Goal: Transaction & Acquisition: Download file/media

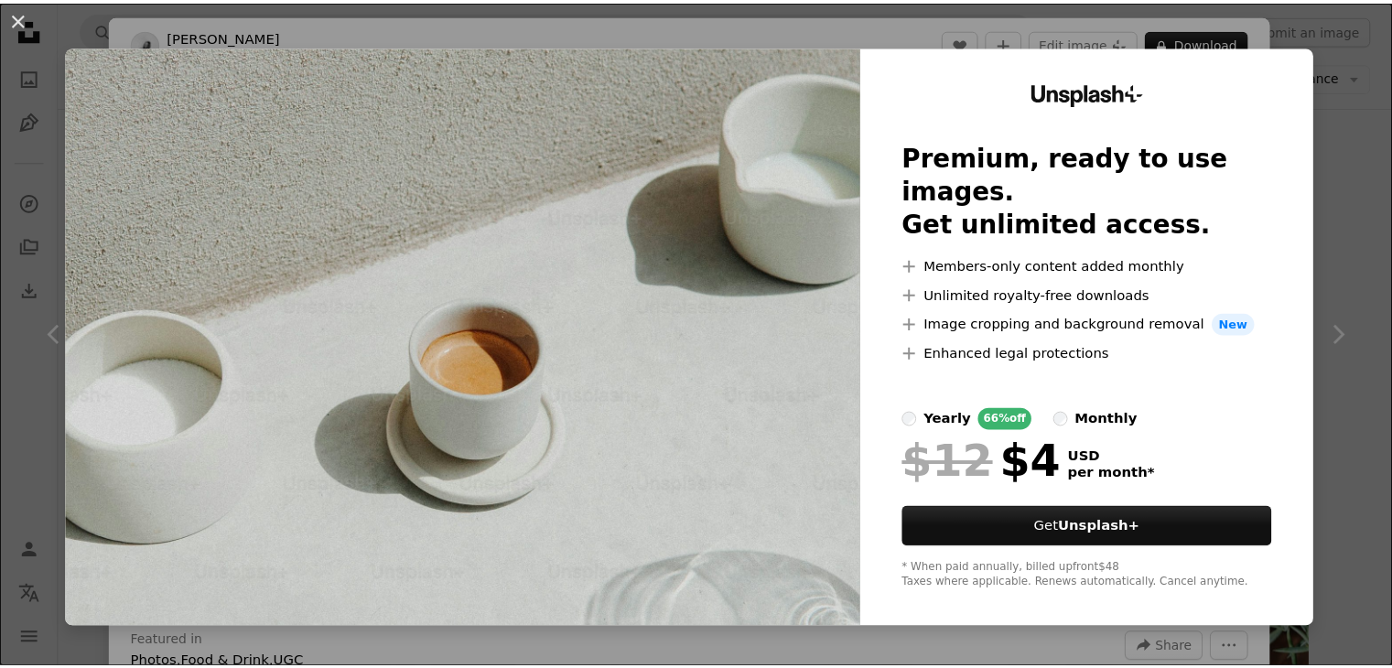
scroll to position [5797, 0]
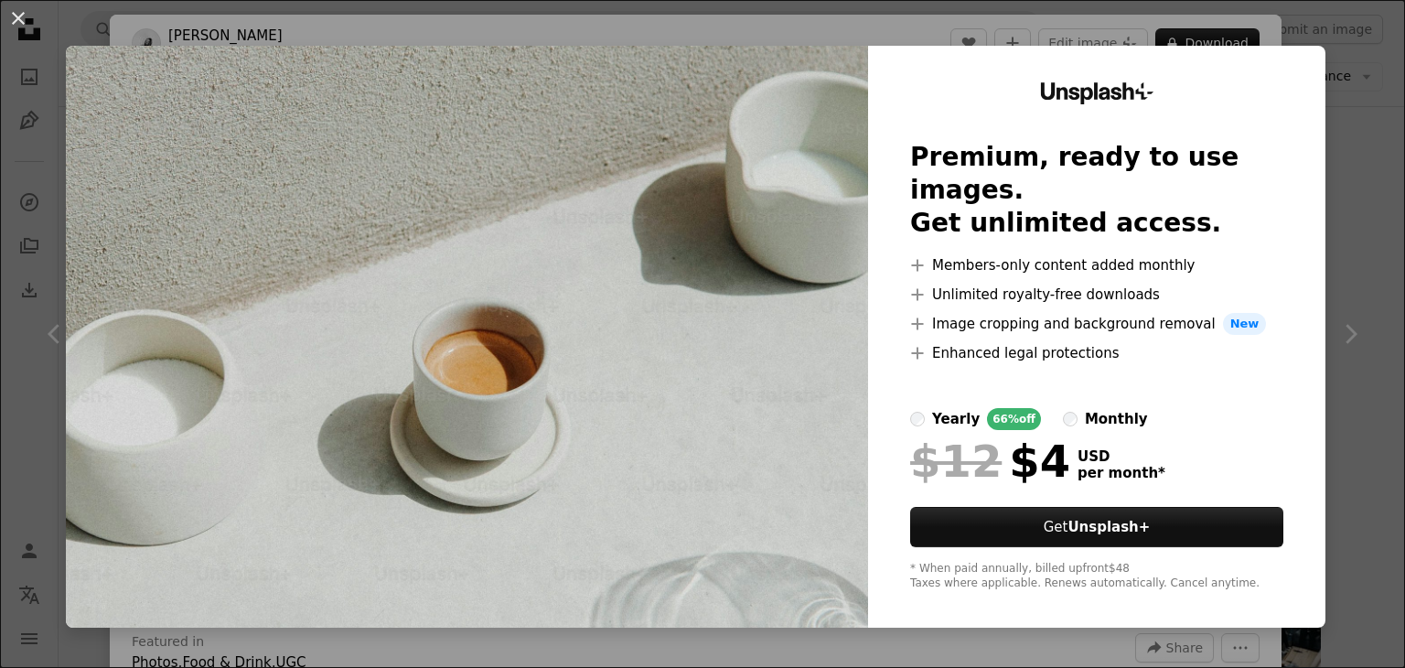
click at [1343, 138] on div "An X shape Unsplash+ Premium, ready to use images. Get unlimited access. A plus…" at bounding box center [702, 334] width 1405 height 668
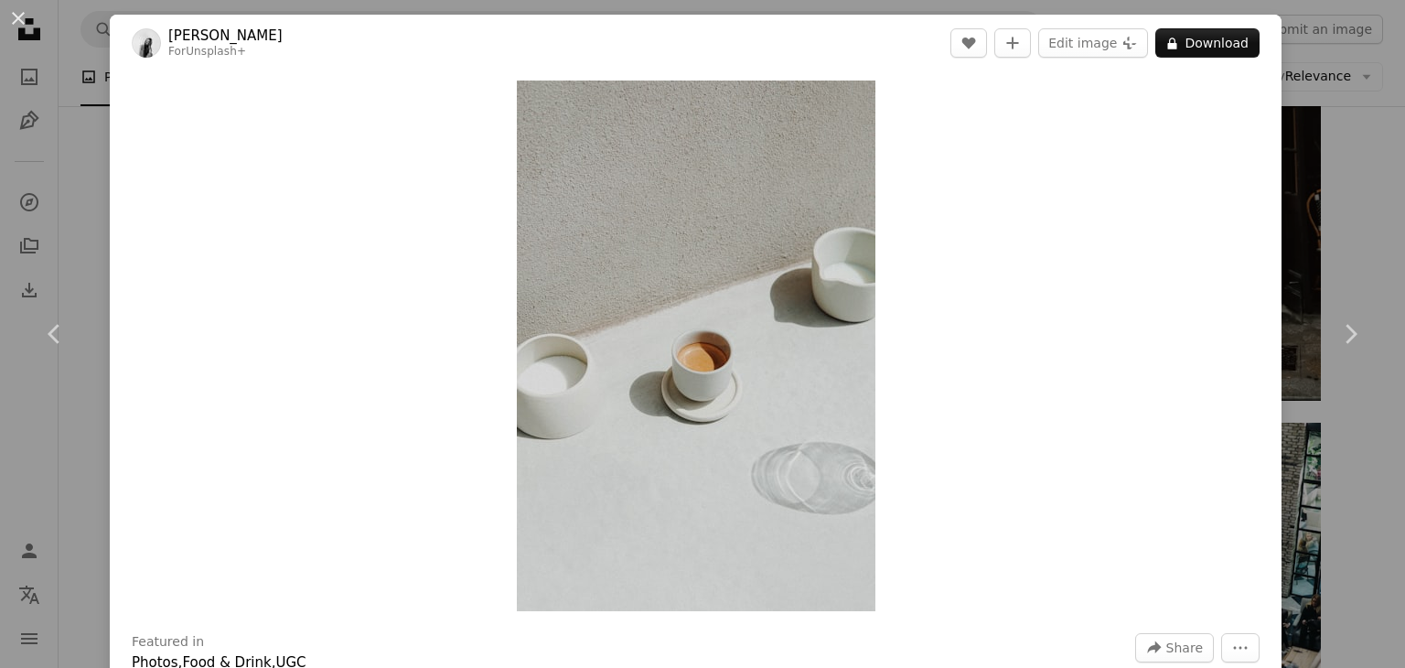
click at [1367, 69] on div "An X shape Chevron left Chevron right [PERSON_NAME] For Unsplash+ A heart A plu…" at bounding box center [702, 334] width 1405 height 668
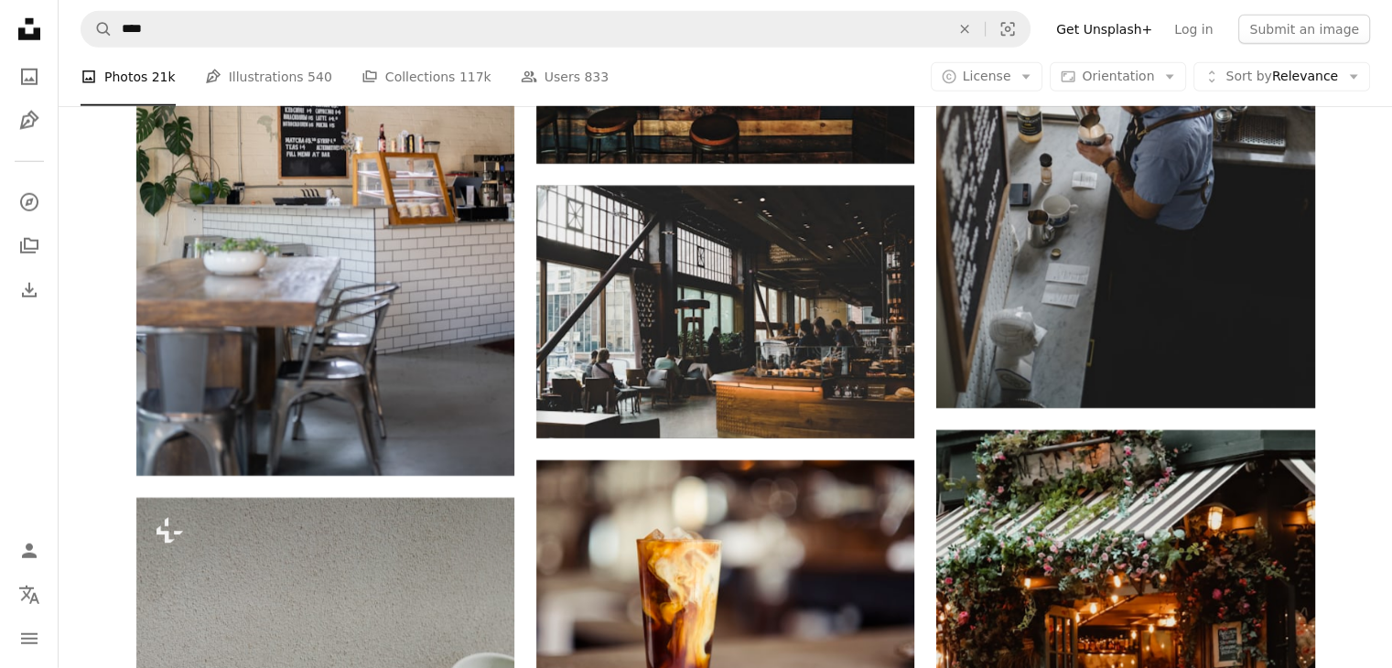
scroll to position [4505, 0]
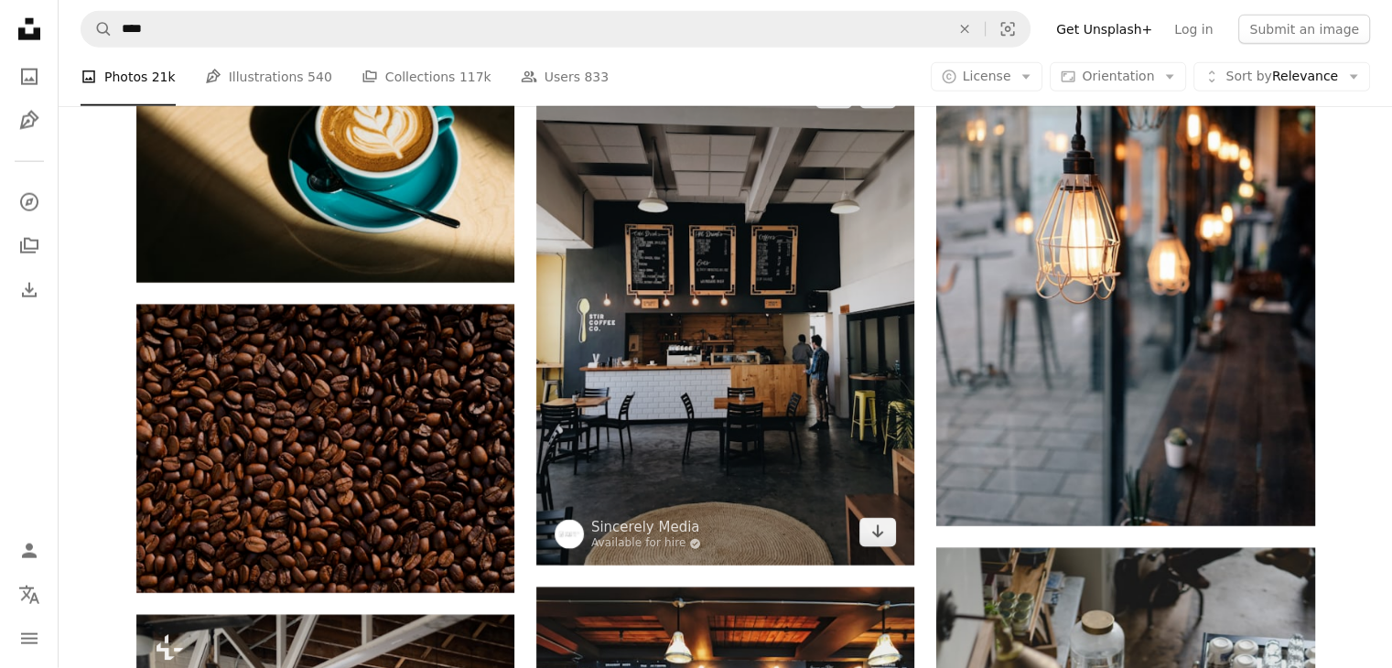
click at [830, 321] on img at bounding box center [725, 313] width 378 height 504
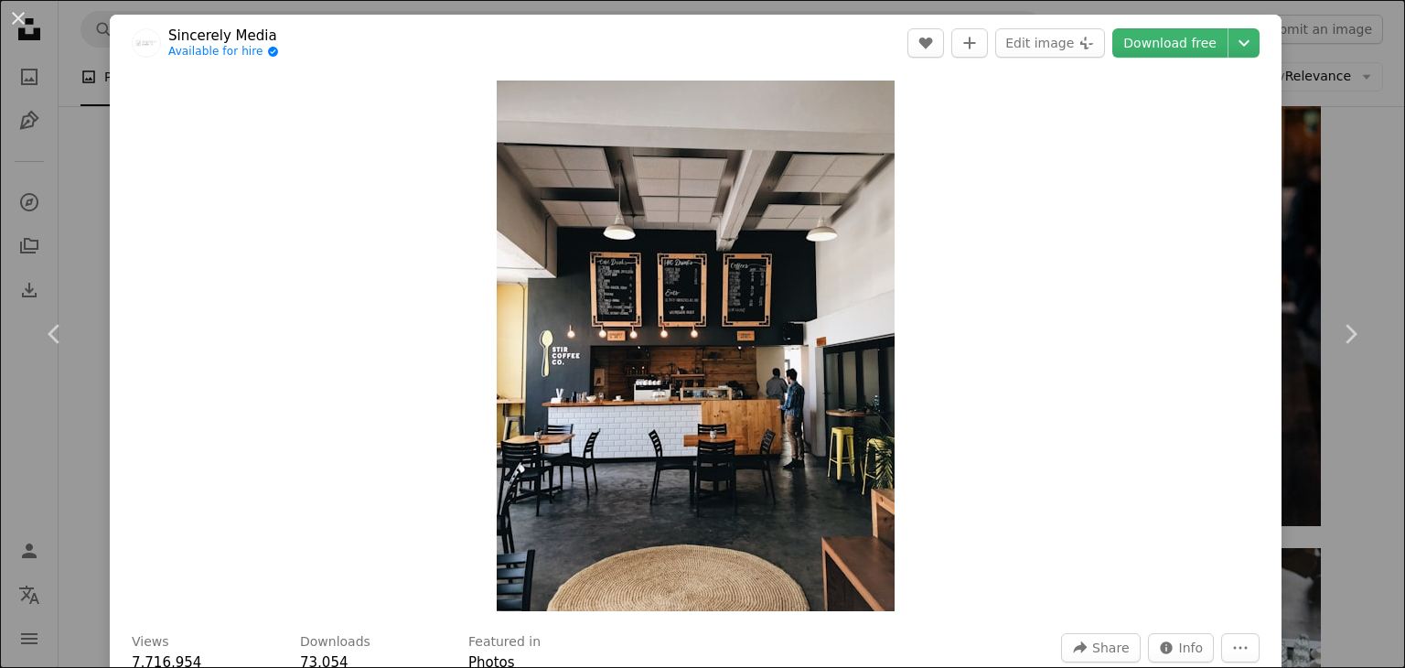
click at [1321, 155] on div "An X shape Chevron left Chevron right Sincerely Media Available for hire A chec…" at bounding box center [702, 334] width 1405 height 668
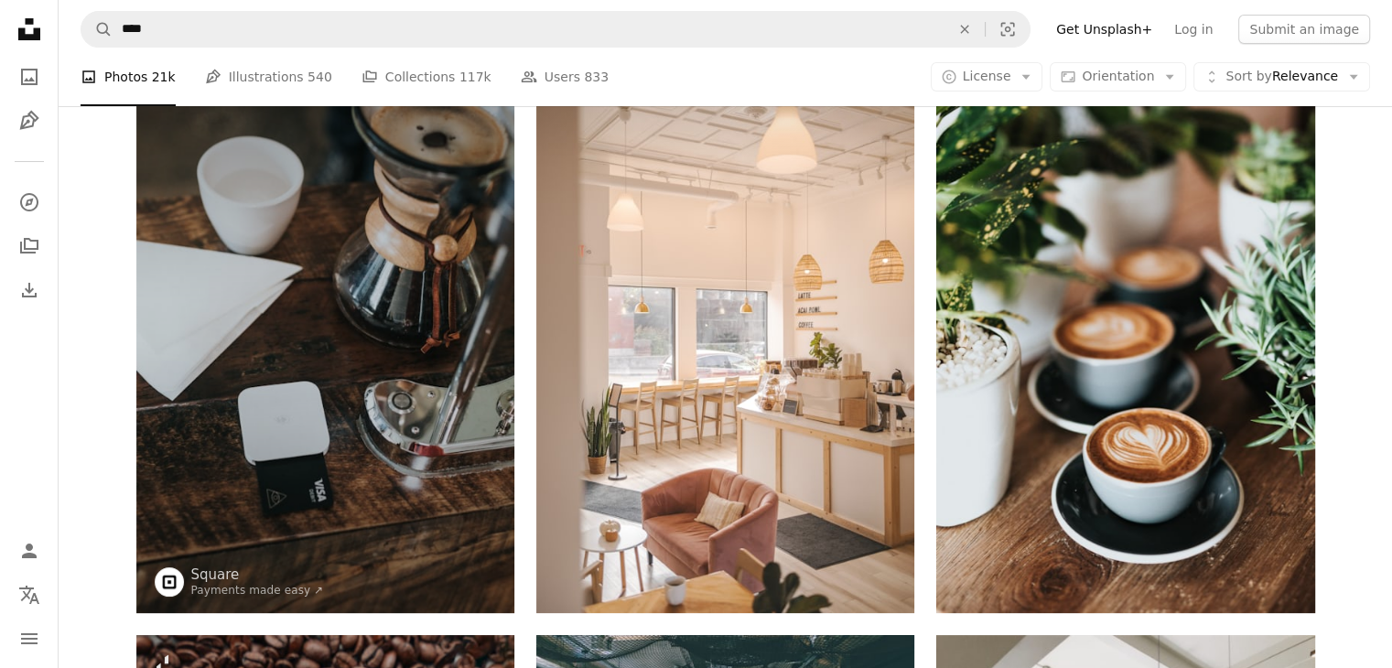
scroll to position [113, 0]
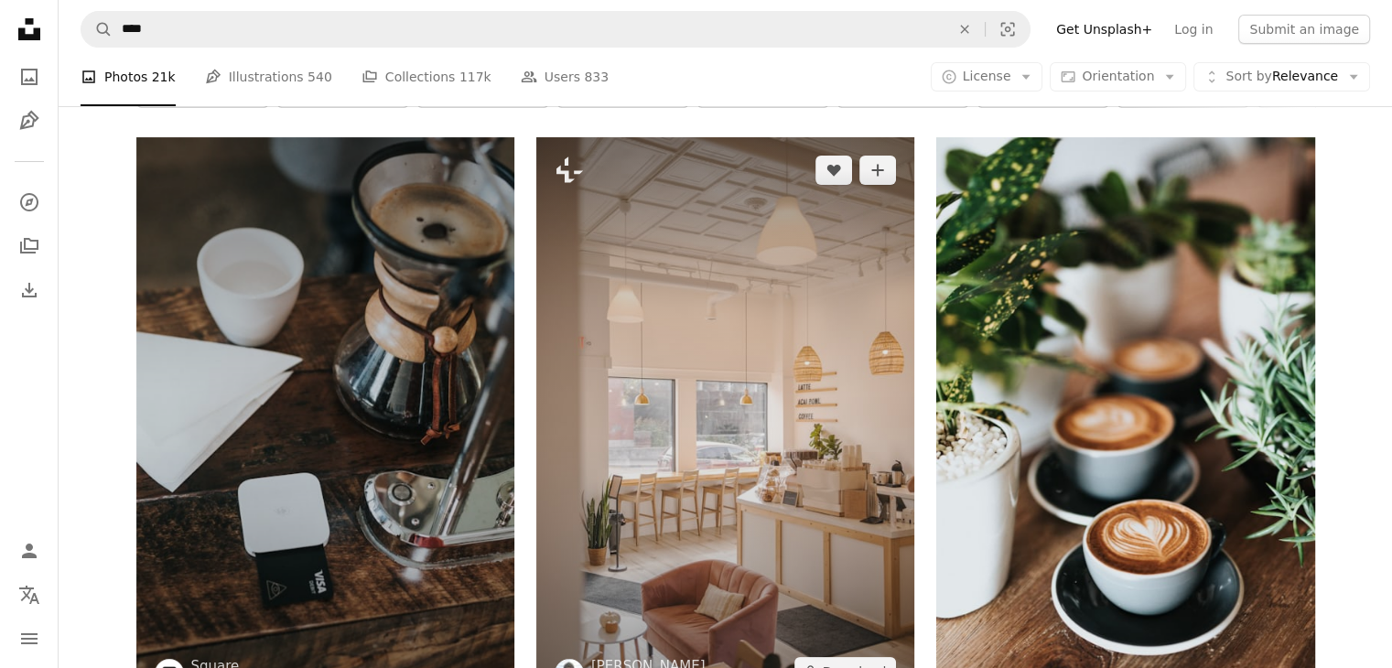
click at [746, 301] on img at bounding box center [725, 420] width 378 height 567
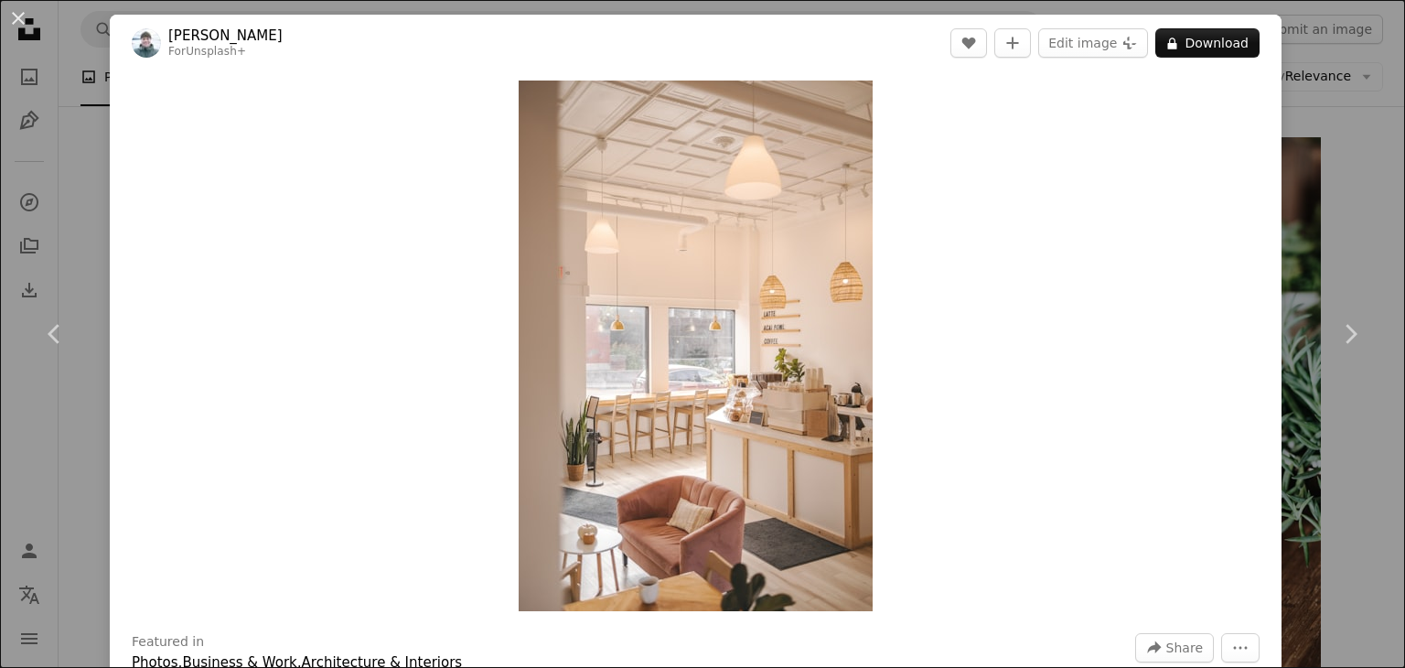
click at [1288, 146] on div "An X shape Chevron left Chevron right [PERSON_NAME] For Unsplash+ A heart A plu…" at bounding box center [702, 334] width 1405 height 668
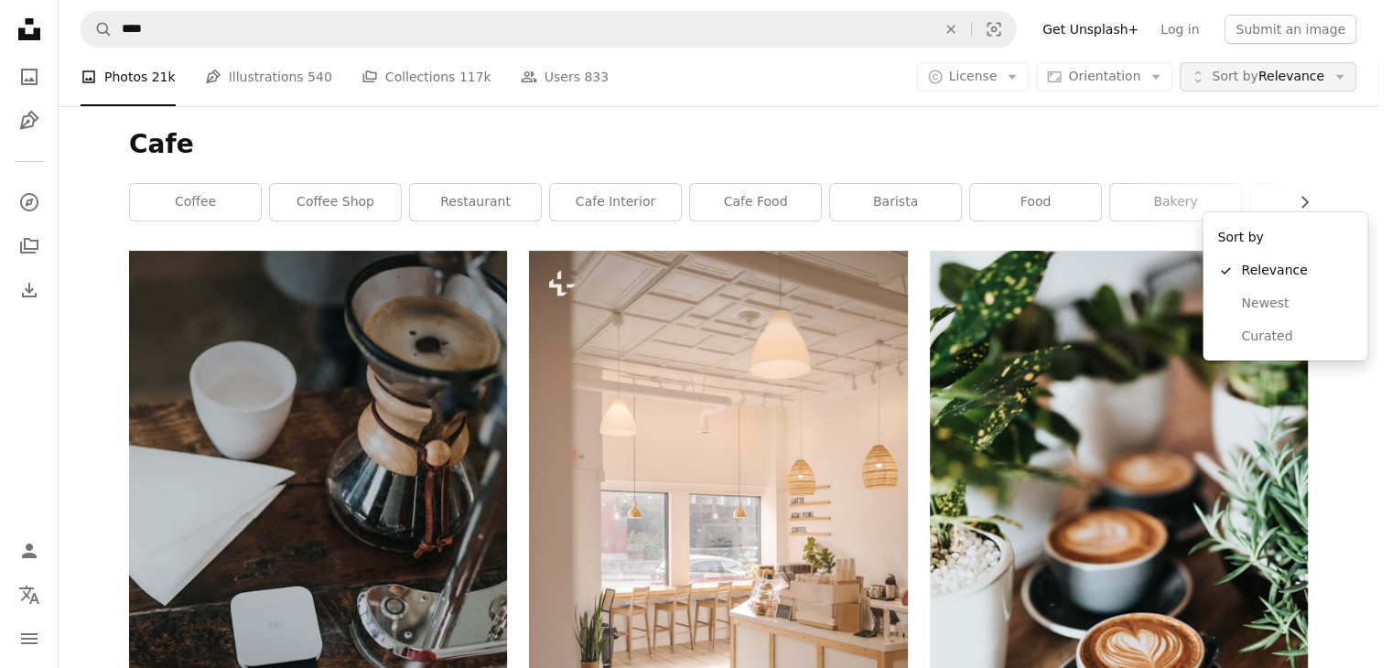
click at [1257, 78] on span "Sort by" at bounding box center [1234, 76] width 46 height 15
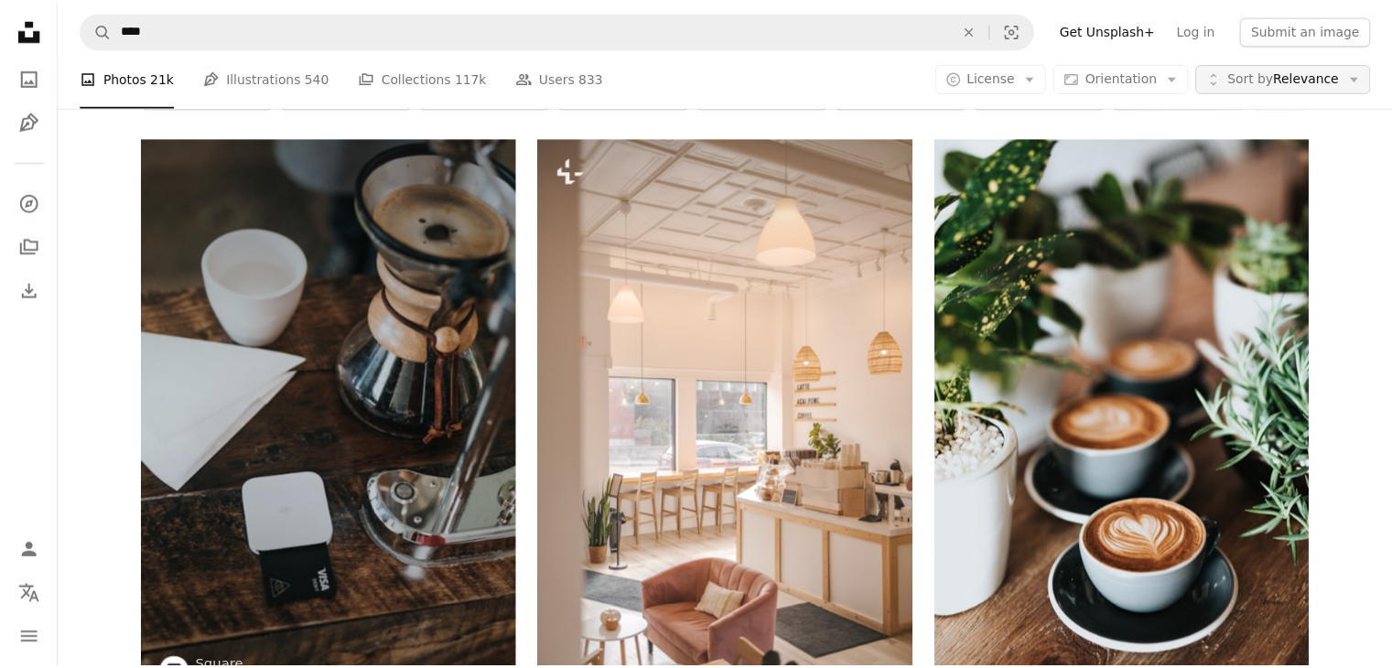
scroll to position [113, 0]
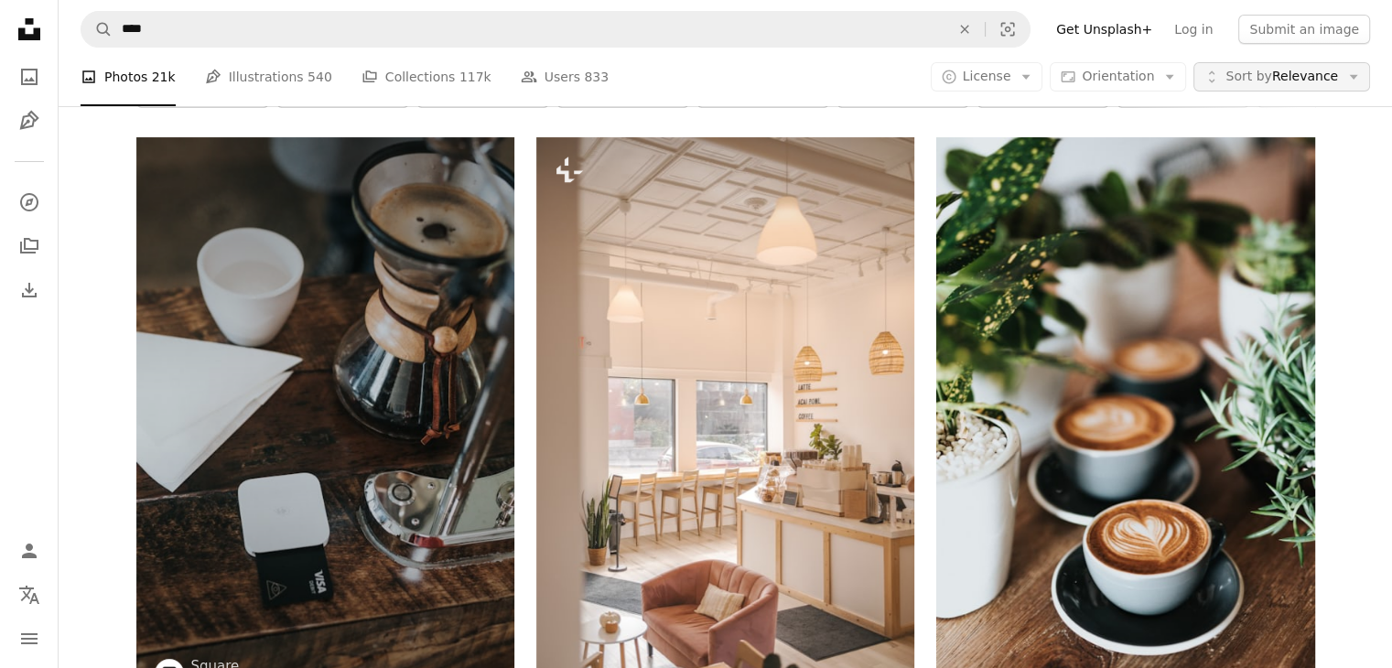
click at [1271, 78] on span "Sort by" at bounding box center [1248, 76] width 46 height 15
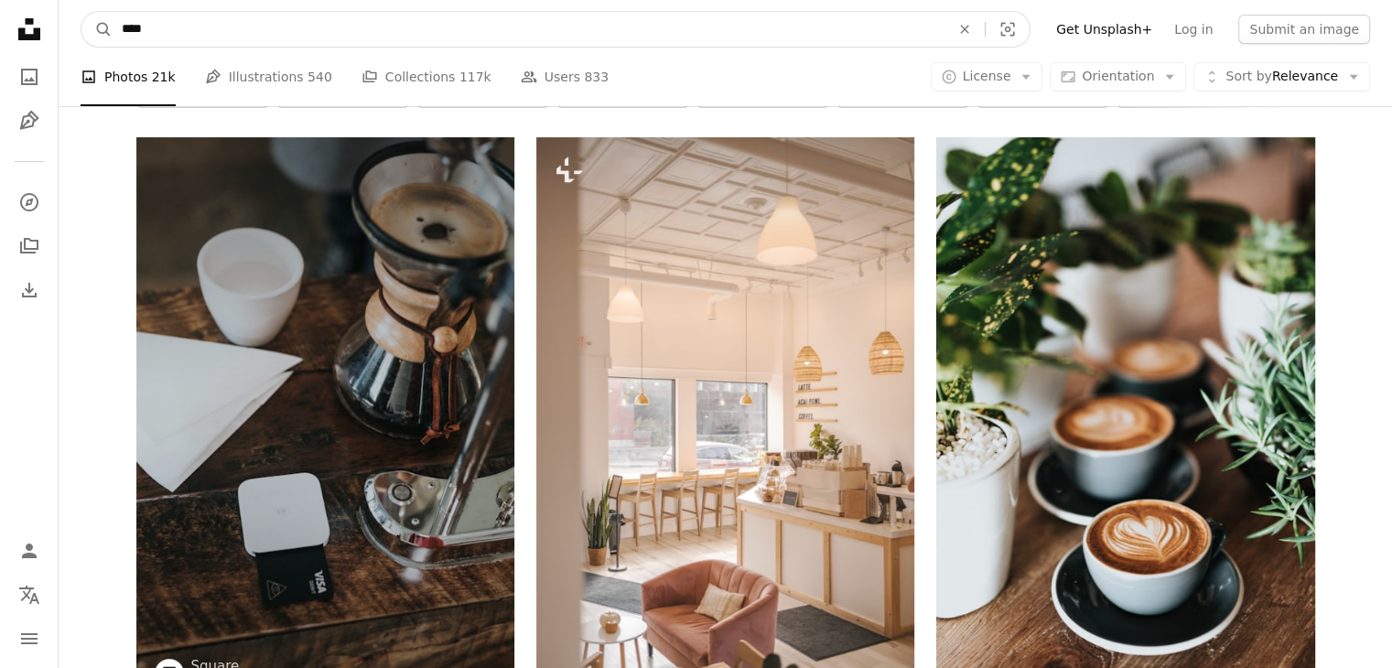
click at [289, 43] on input "****" at bounding box center [529, 29] width 832 height 35
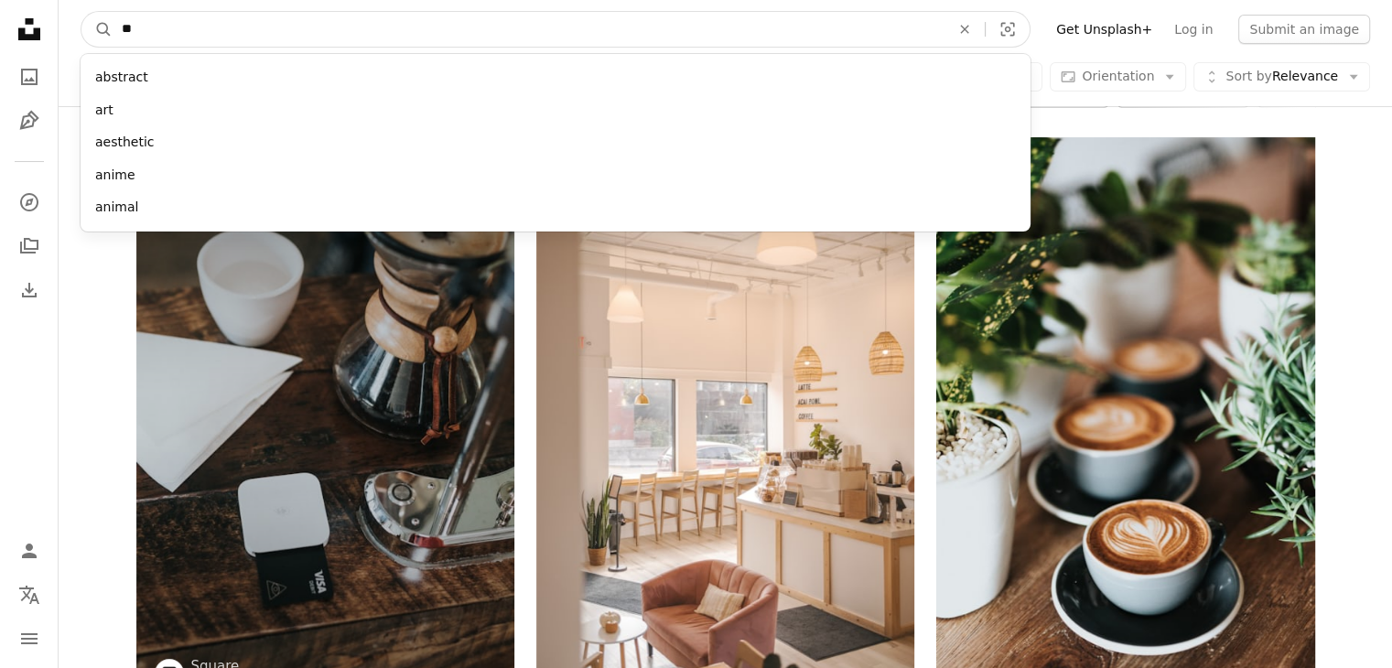
type input "*"
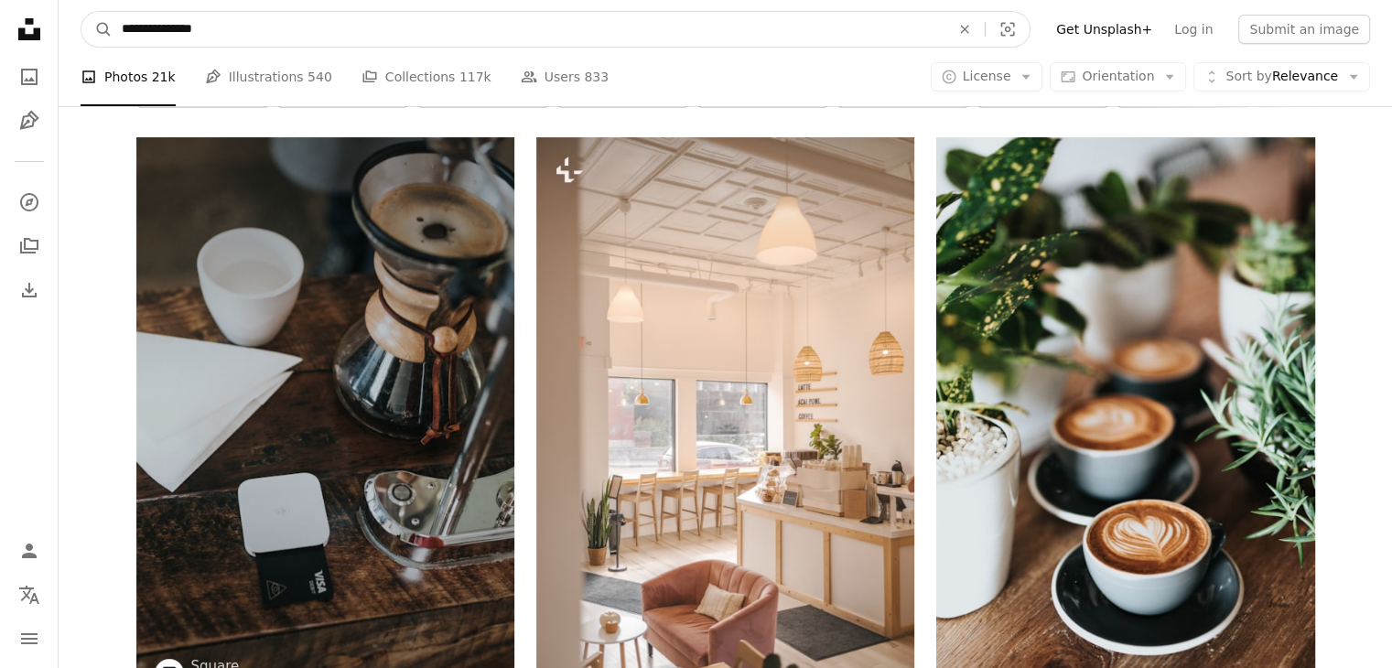
type input "**********"
click at [81, 12] on button "A magnifying glass" at bounding box center [96, 29] width 31 height 35
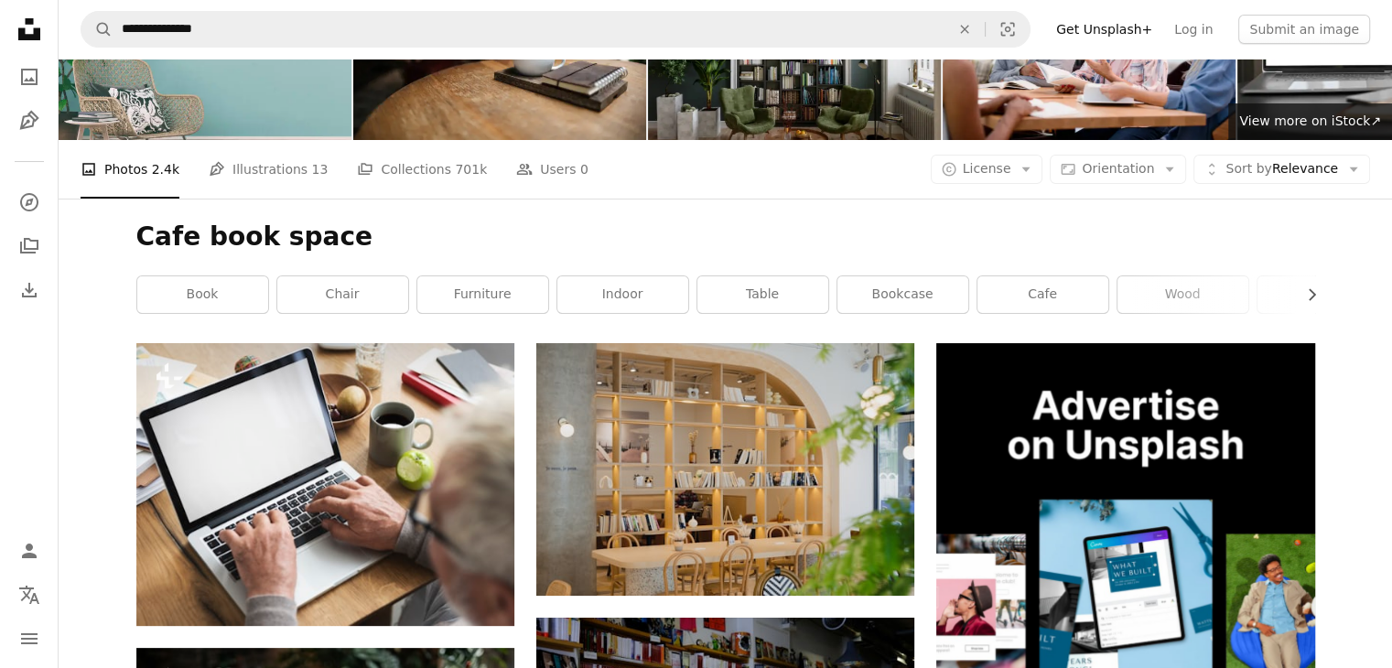
scroll to position [1281, 0]
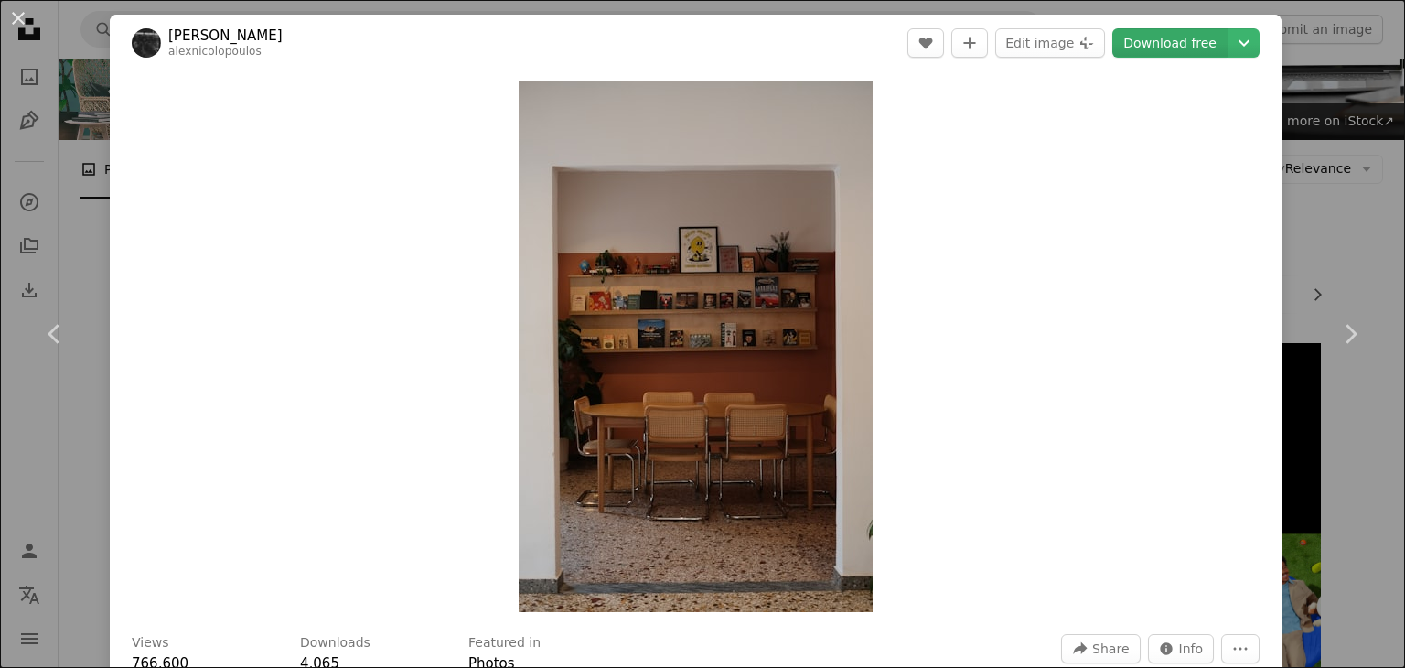
click at [1163, 50] on link "Download free" at bounding box center [1169, 42] width 115 height 29
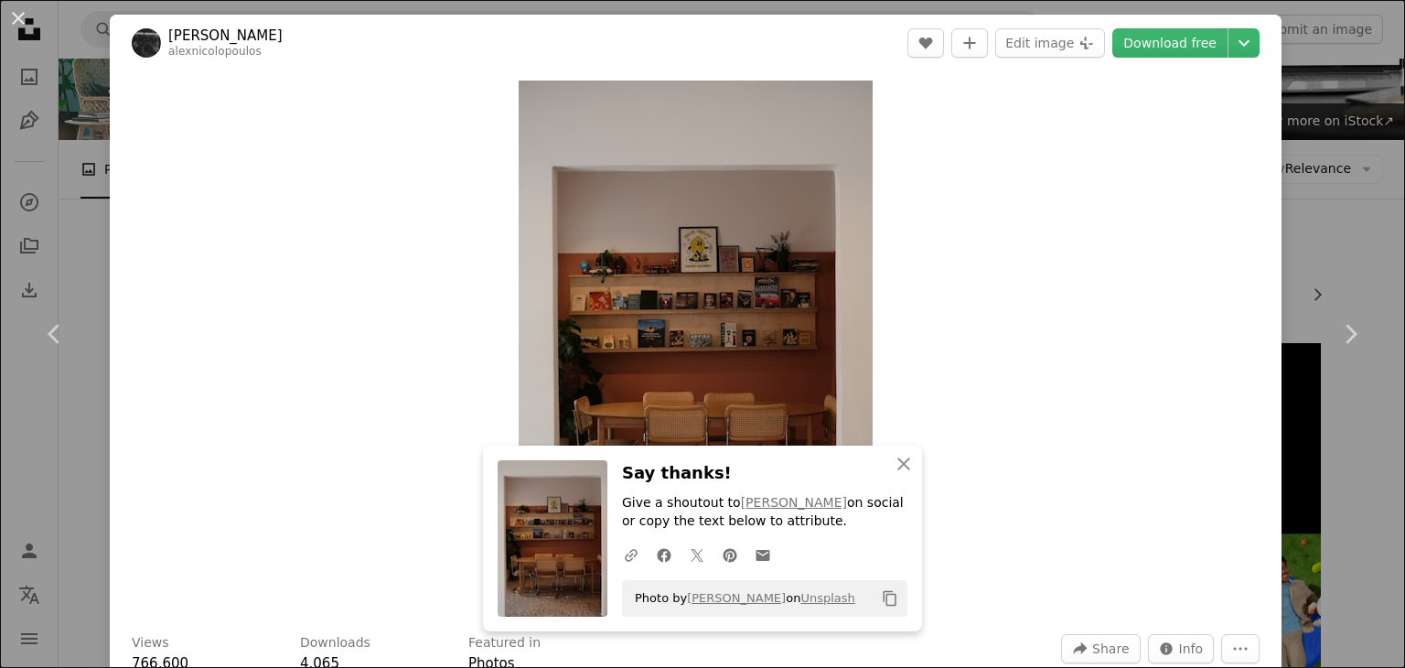
click at [1291, 118] on div "An X shape Chevron left Chevron right An X shape Close Say thanks! Give a shout…" at bounding box center [702, 334] width 1405 height 668
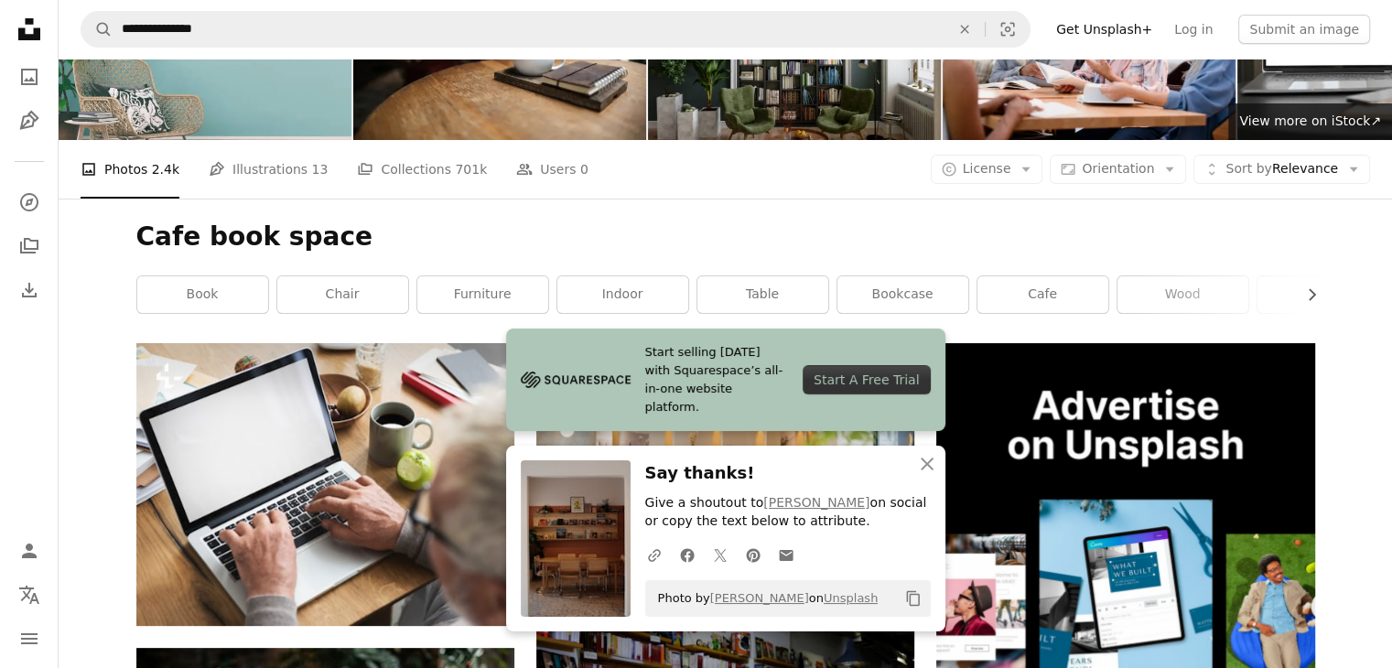
scroll to position [1555, 0]
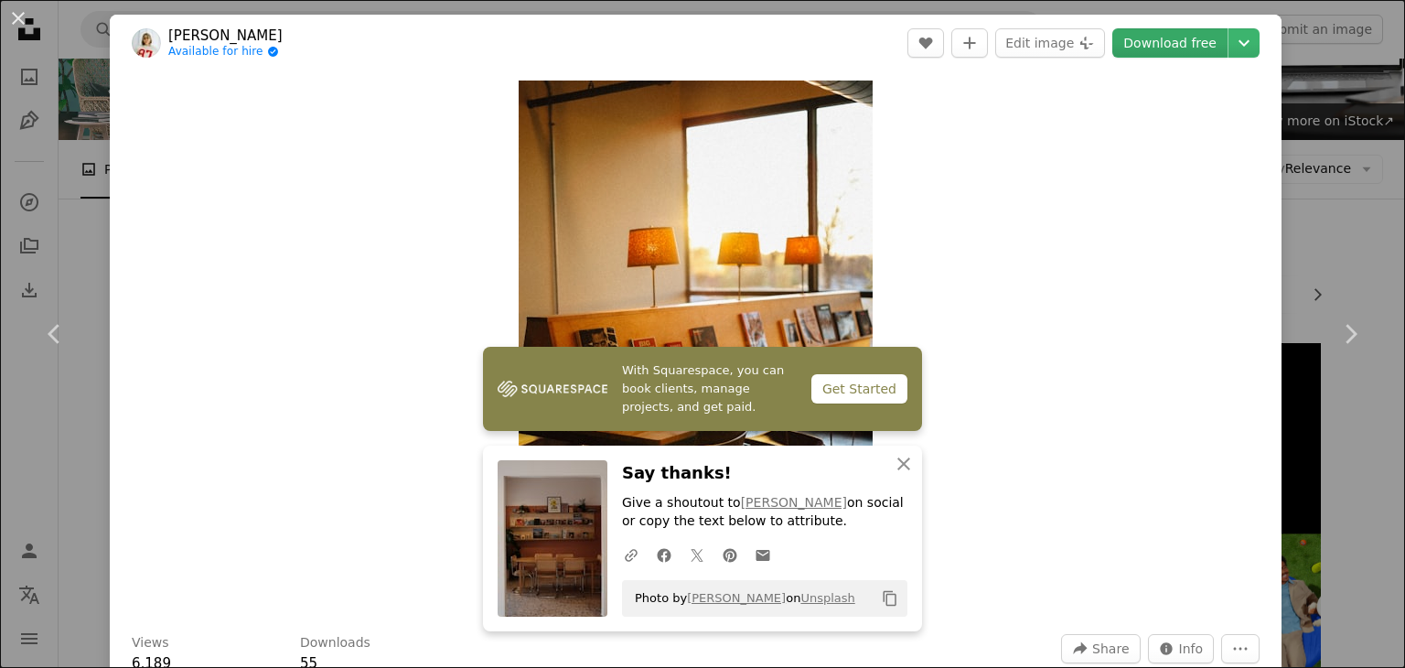
click at [1172, 42] on link "Download free" at bounding box center [1169, 42] width 115 height 29
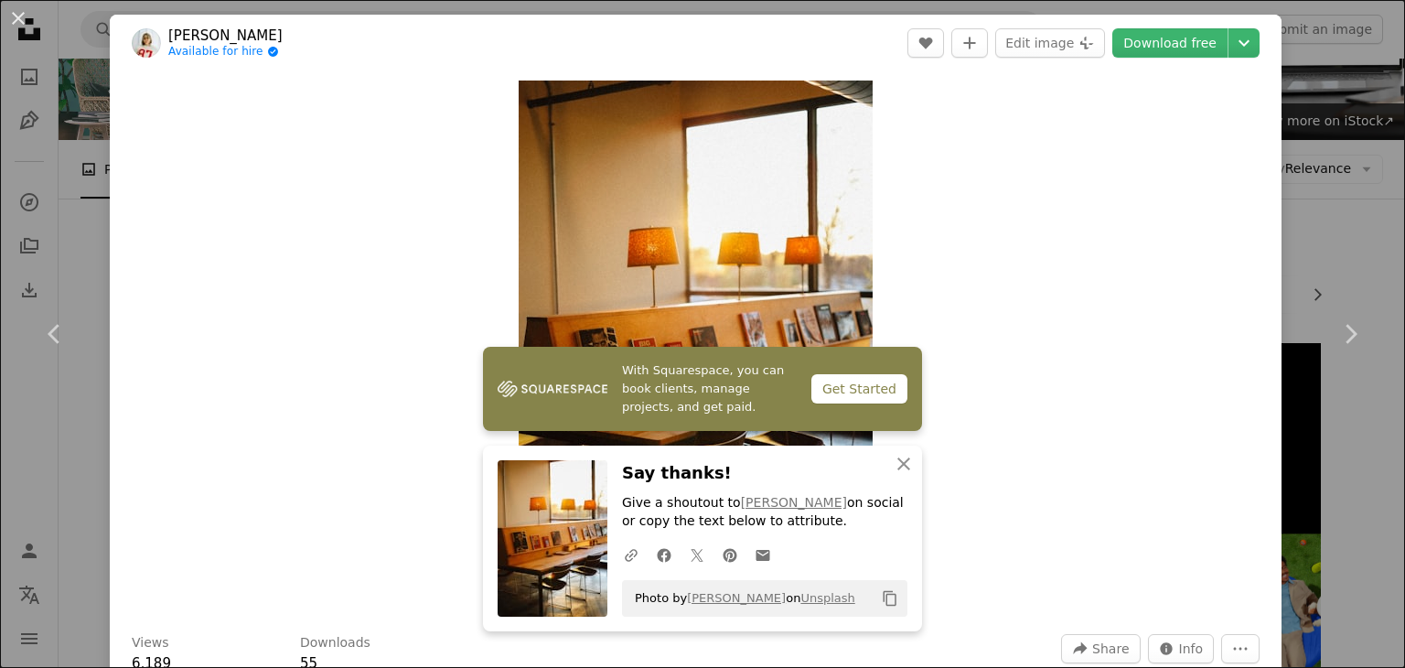
click at [1311, 217] on div "An X shape Chevron left Chevron right With Squarespace, you can book clients, m…" at bounding box center [702, 334] width 1405 height 668
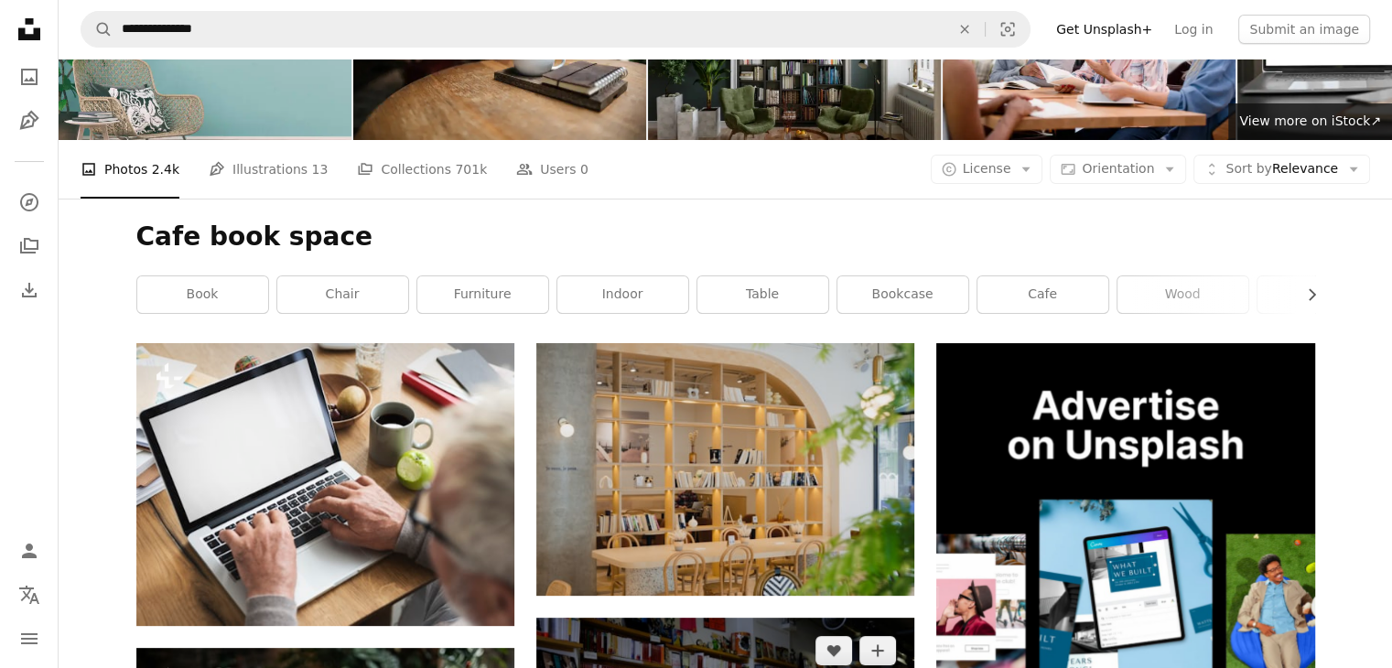
scroll to position [915, 0]
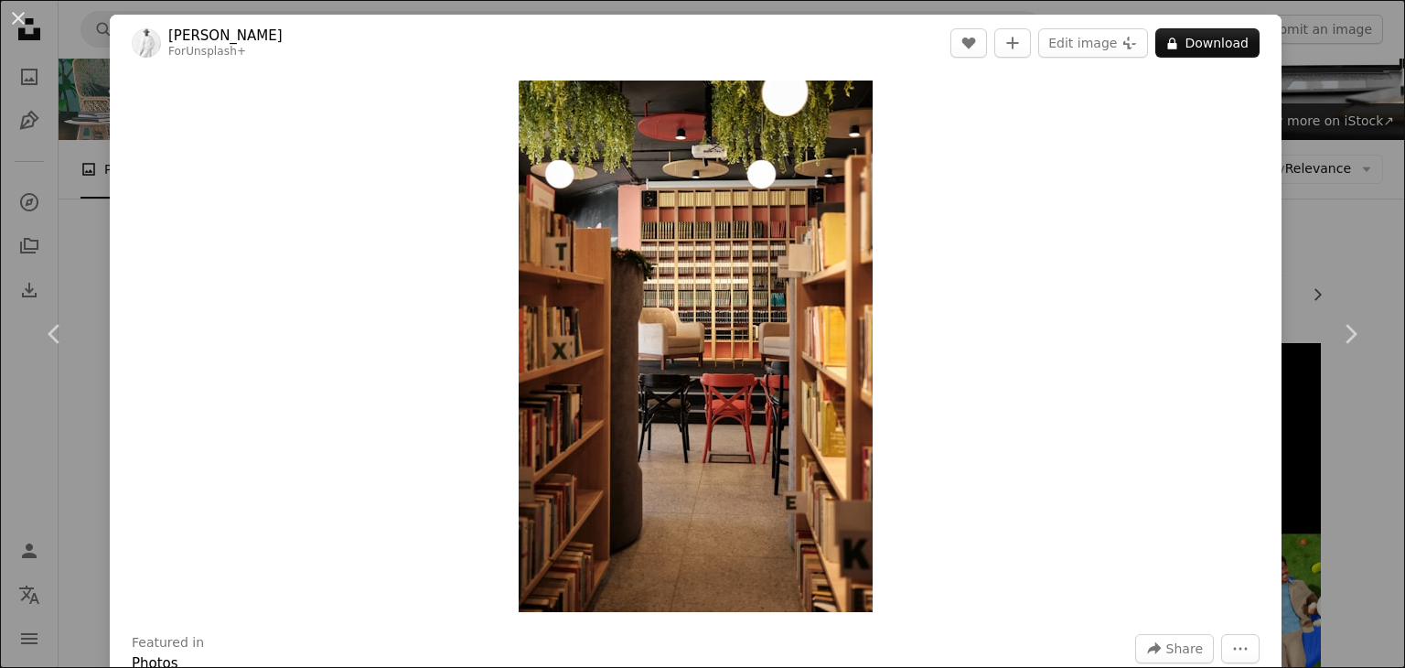
click at [1278, 137] on div "An X shape Chevron left Chevron right [PERSON_NAME] For Unsplash+ A heart A plu…" at bounding box center [702, 334] width 1405 height 668
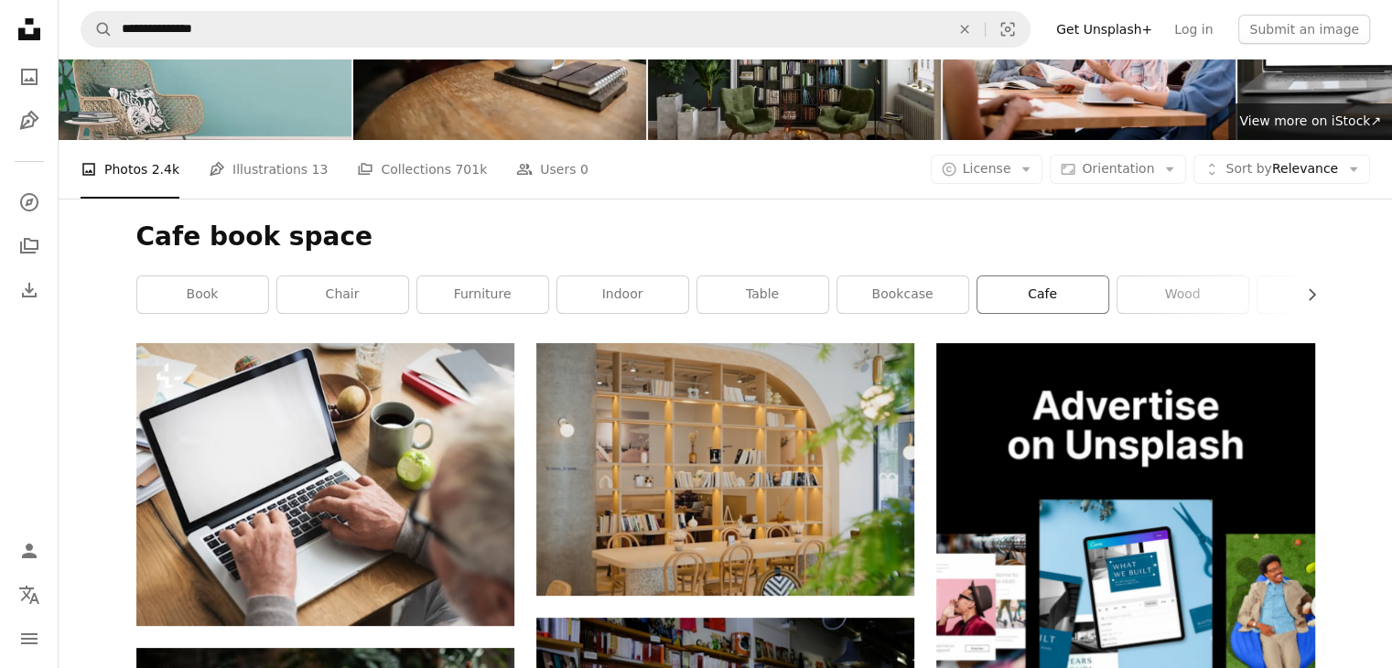
scroll to position [91, 0]
click at [999, 155] on button "A copyright icon © License Arrow down" at bounding box center [986, 169] width 113 height 29
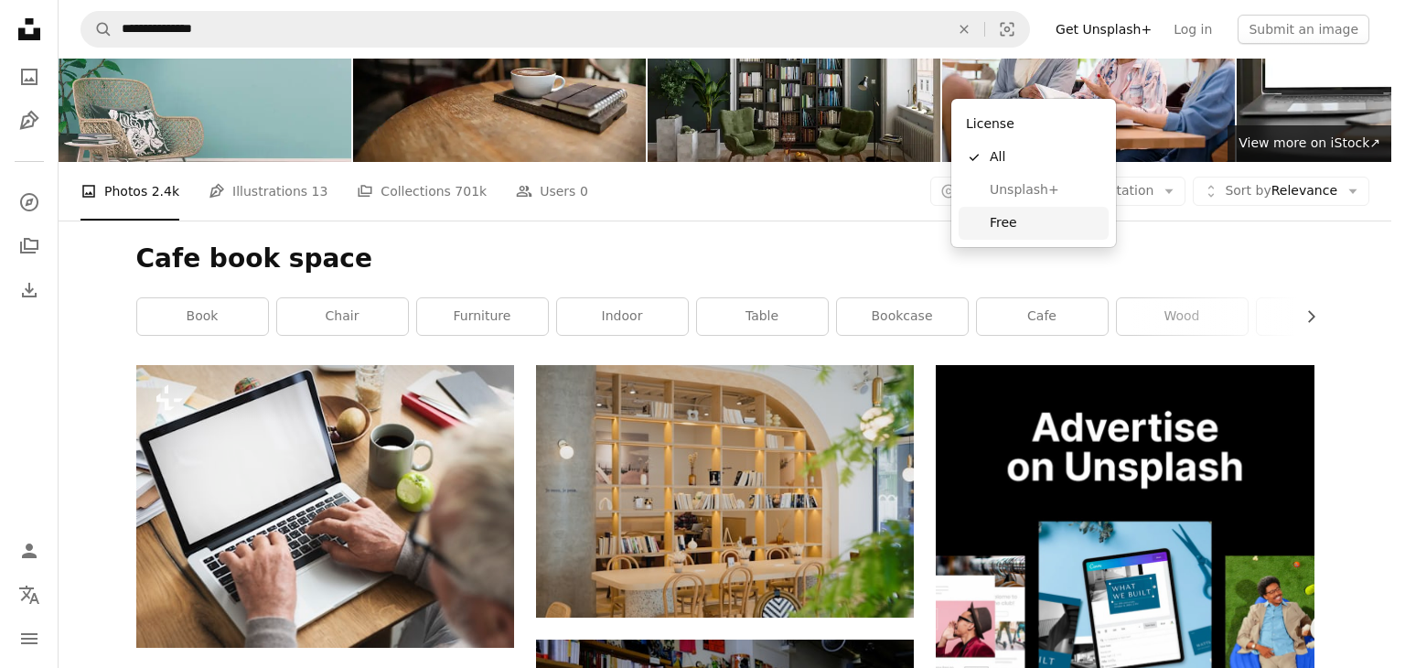
click at [1026, 223] on span "Free" at bounding box center [1046, 223] width 112 height 18
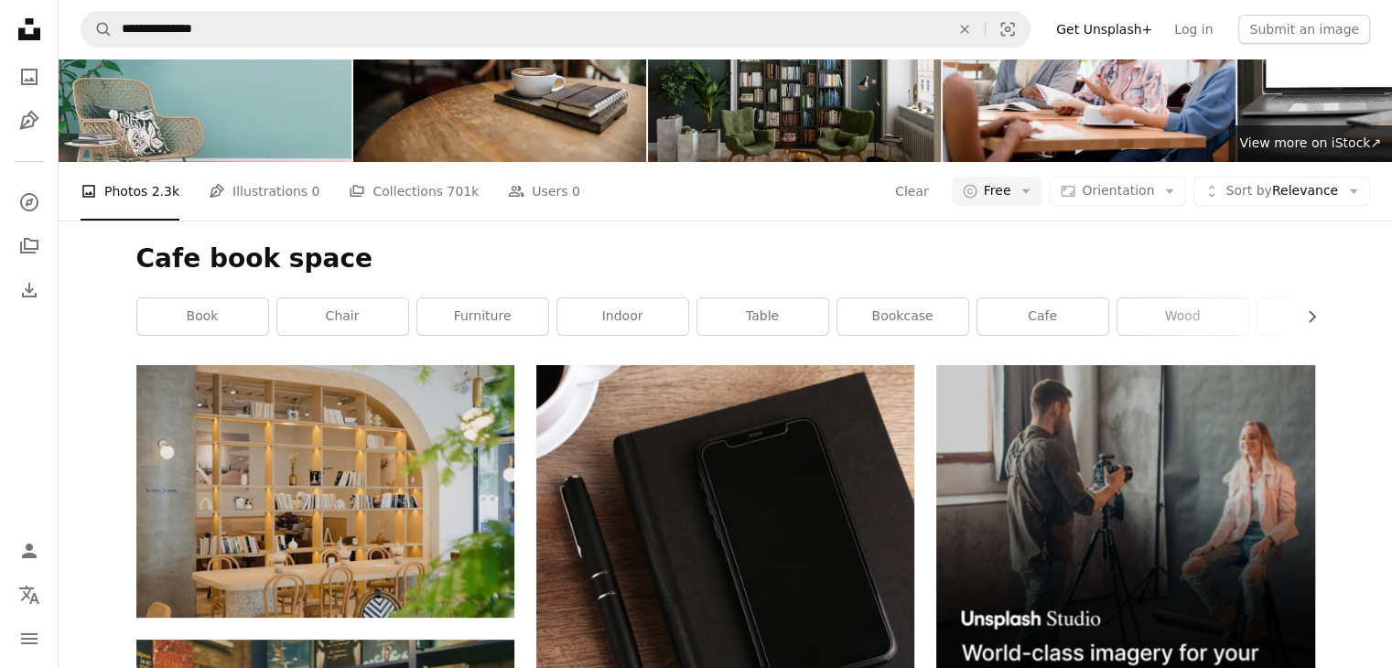
scroll to position [1098, 0]
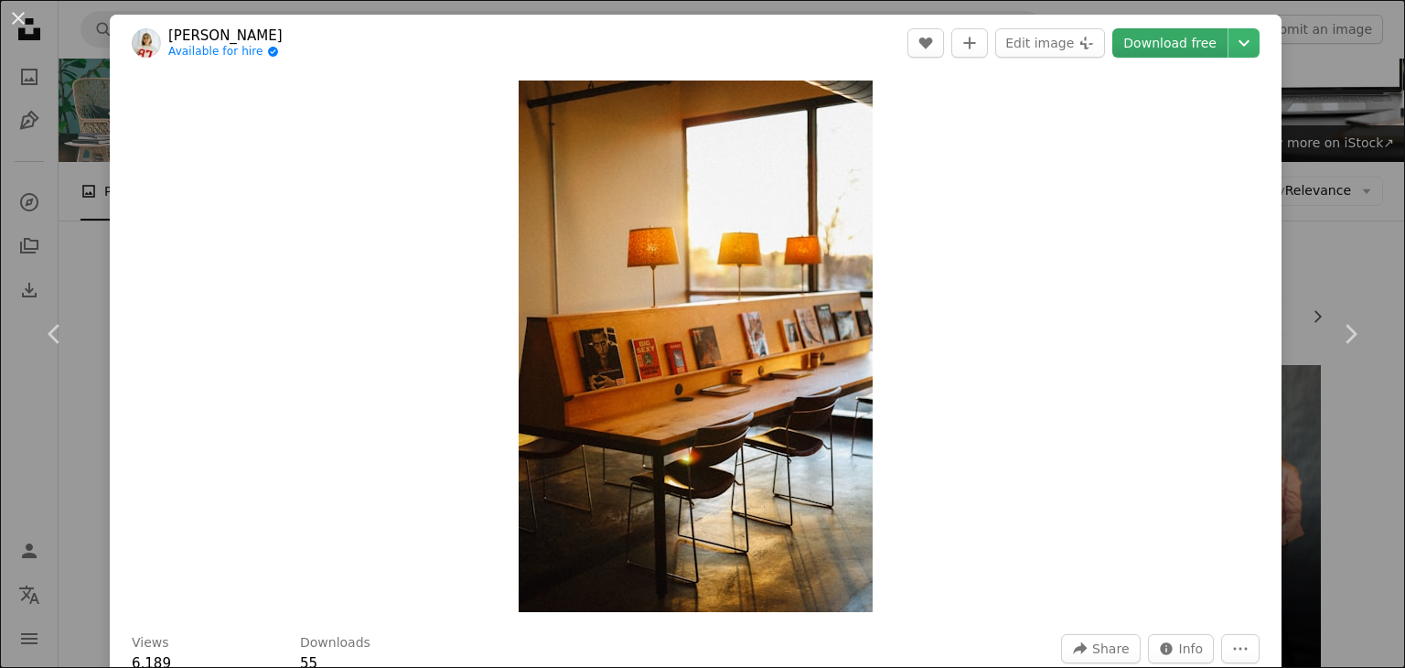
click at [1177, 36] on link "Download free" at bounding box center [1169, 42] width 115 height 29
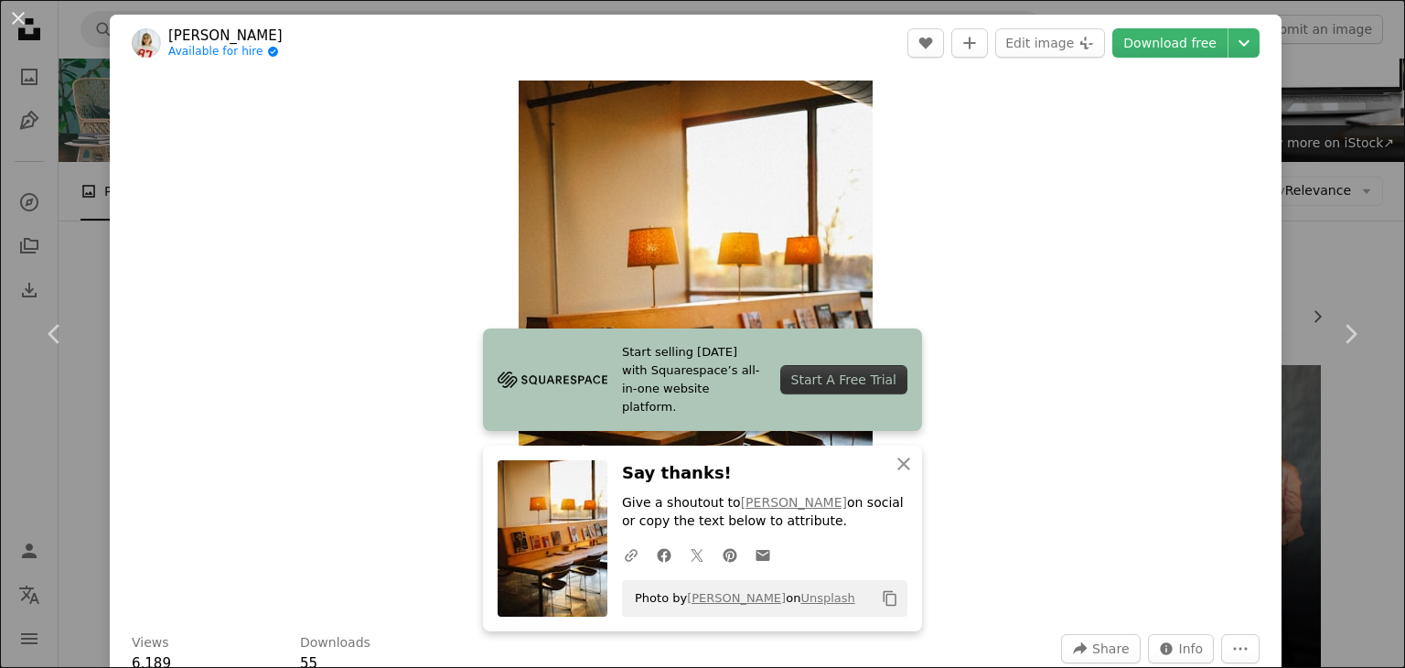
click at [1273, 164] on div "An X shape Chevron left Chevron right Start selling [DATE] with Squarespace’s a…" at bounding box center [702, 334] width 1405 height 668
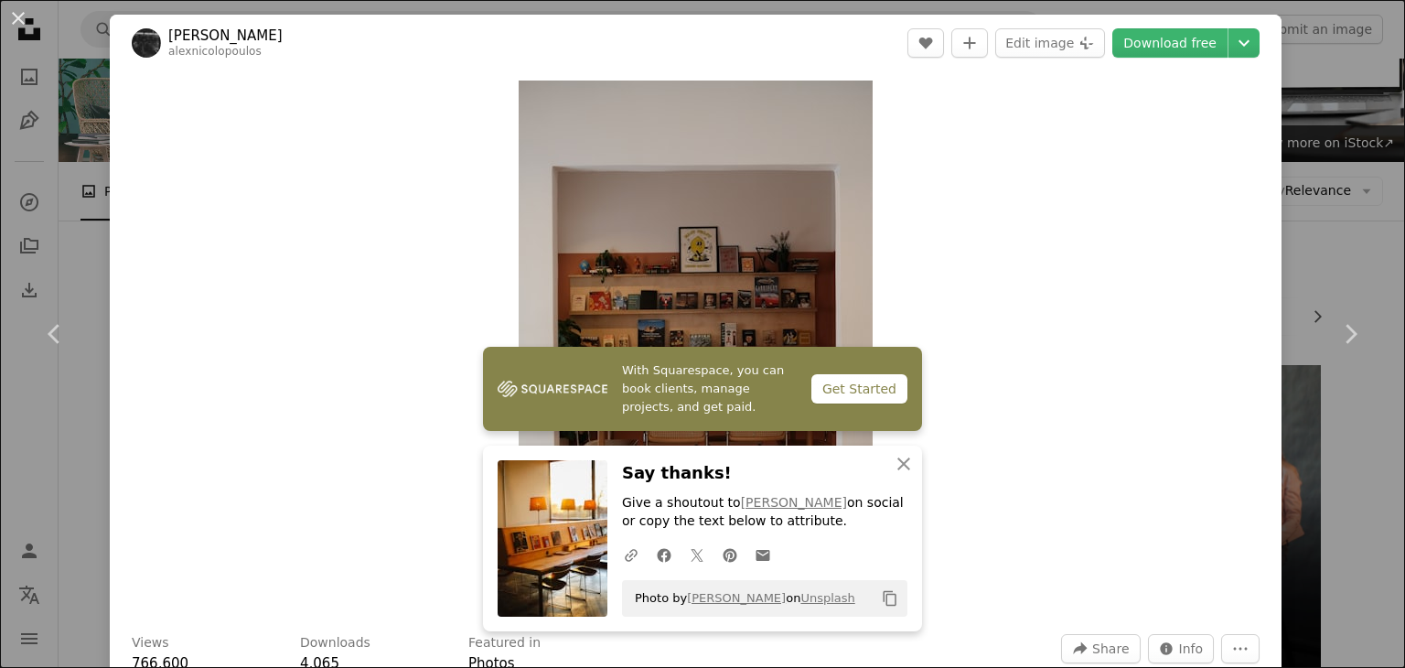
drag, startPoint x: 1175, startPoint y: 45, endPoint x: 1264, endPoint y: 144, distance: 133.4
click at [1175, 45] on link "Download free" at bounding box center [1169, 42] width 115 height 29
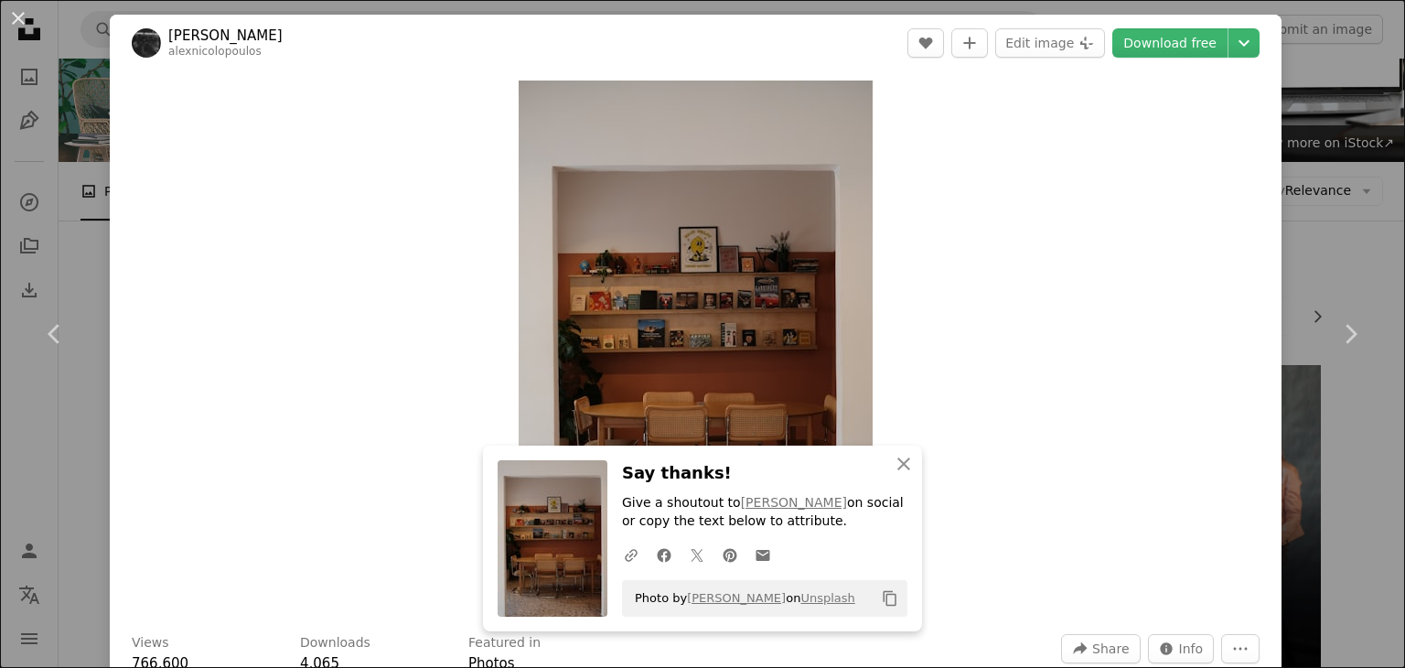
click at [1342, 197] on div "An X shape Chevron left Chevron right An X shape Close Say thanks! Give a shout…" at bounding box center [702, 334] width 1405 height 668
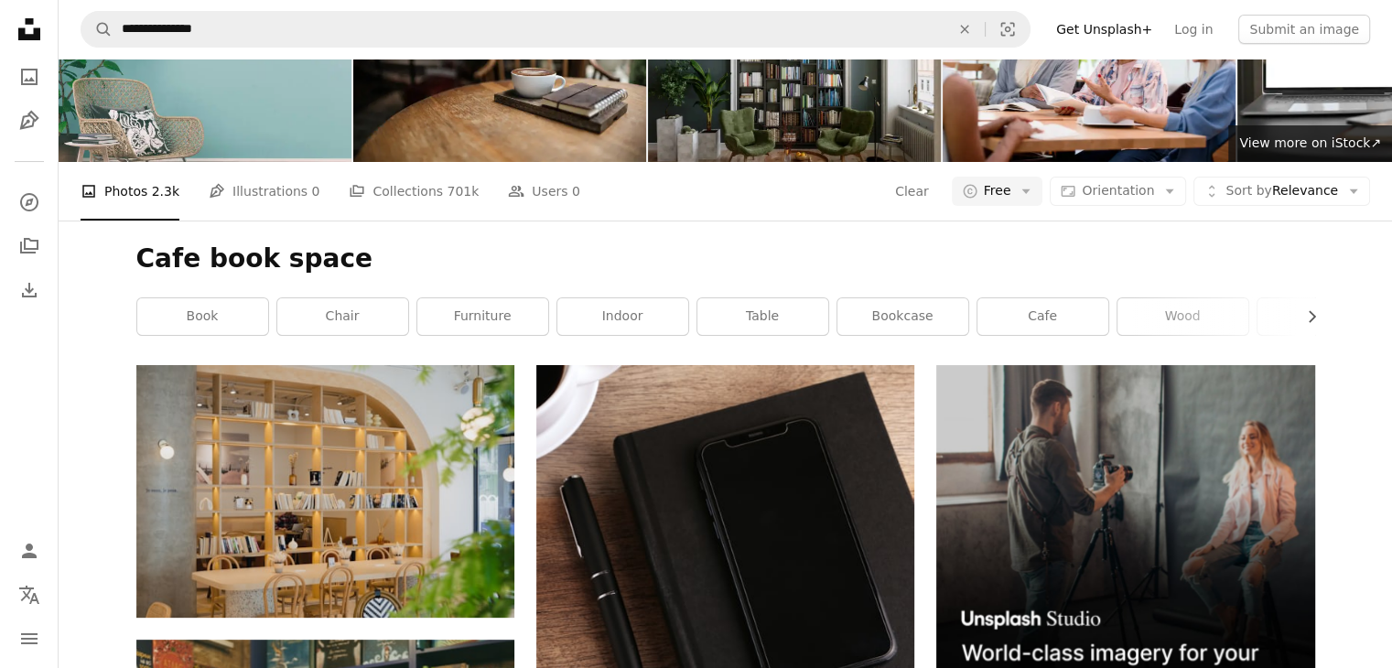
scroll to position [2562, 0]
